Goal: Transaction & Acquisition: Purchase product/service

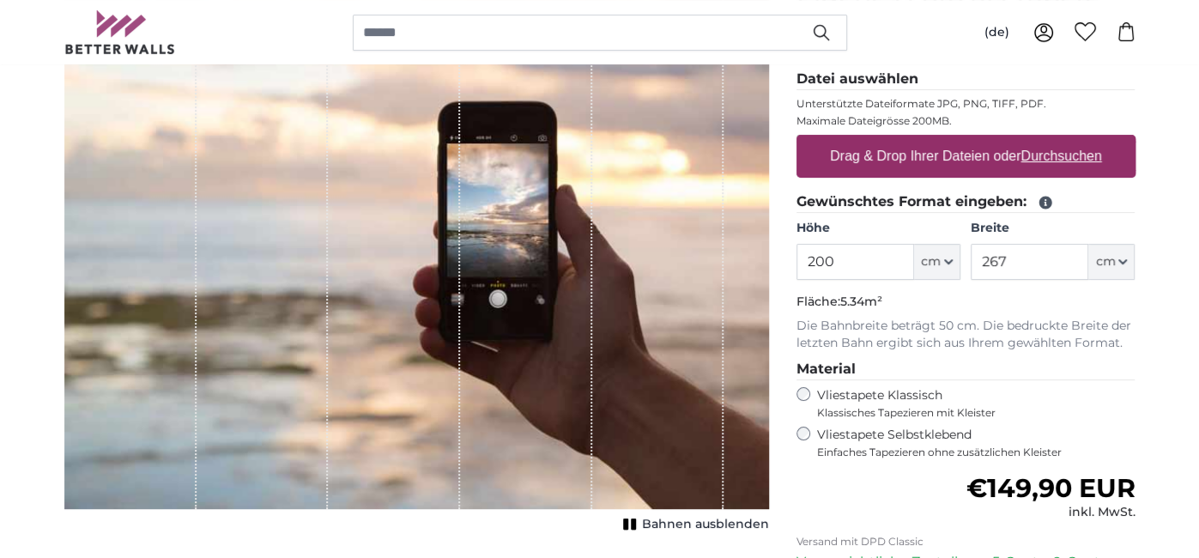
scroll to position [244, 0]
click at [864, 253] on input "200" at bounding box center [855, 261] width 118 height 36
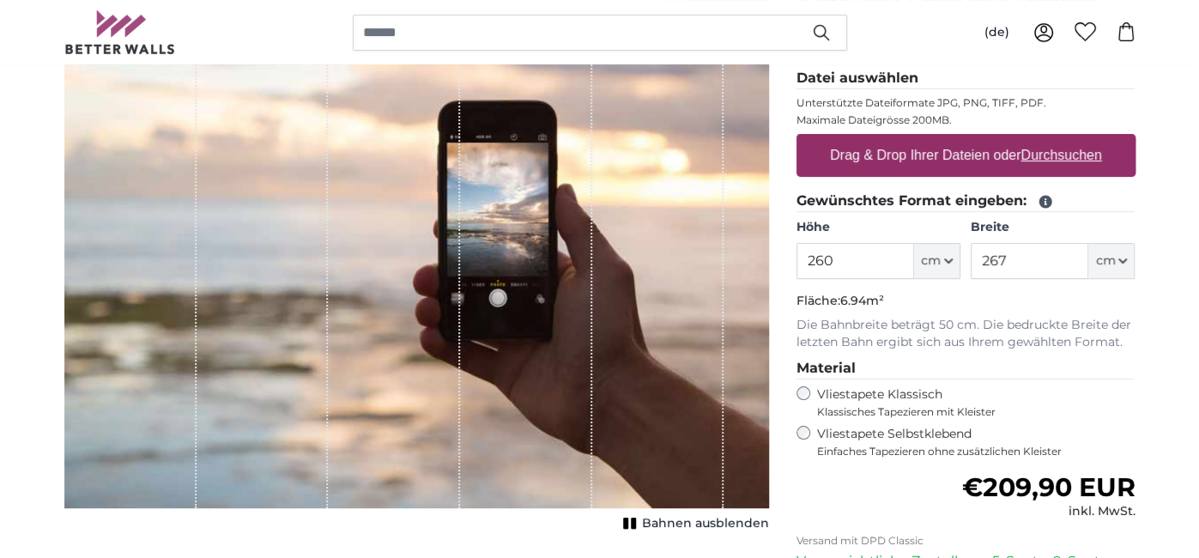
type input "260"
click at [1017, 264] on input "267" at bounding box center [1029, 261] width 118 height 36
type input "3"
type input "150"
